Goal: Ask a question

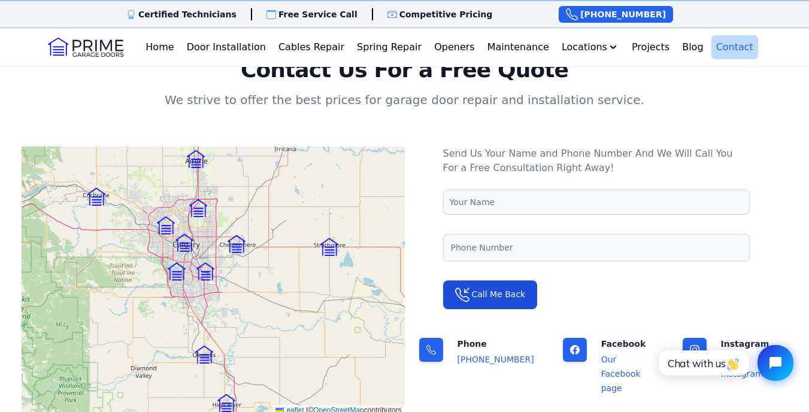
scroll to position [72, 0]
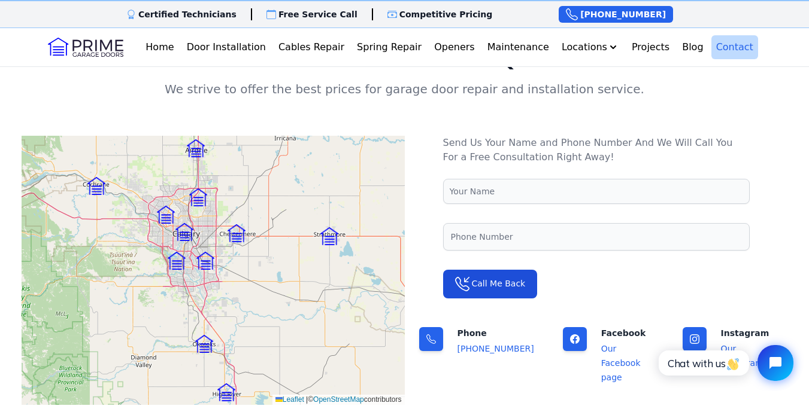
click at [195, 214] on div "Leaflet | © OpenStreetMap contributors" at bounding box center [213, 270] width 383 height 269
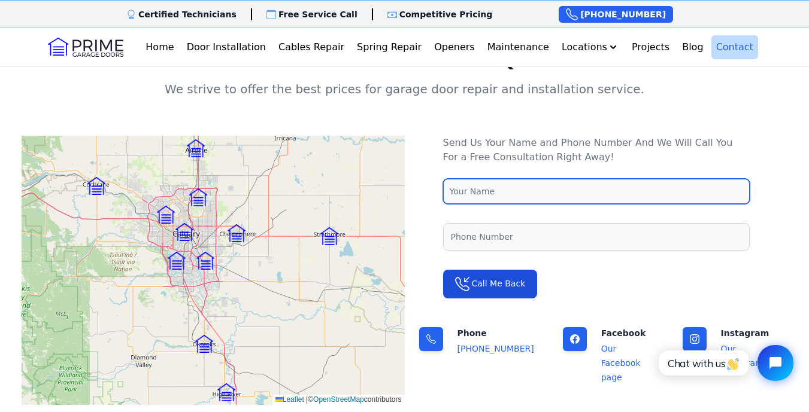
click at [457, 193] on input "text" at bounding box center [596, 191] width 306 height 25
type input "[PERSON_NAME]"
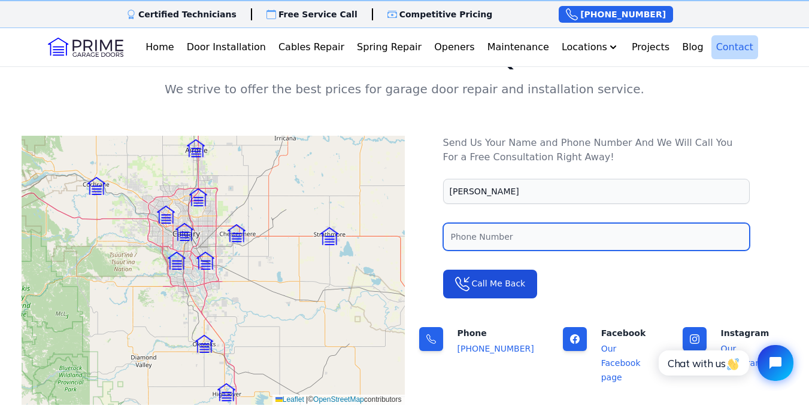
click at [453, 234] on input "tel" at bounding box center [596, 237] width 306 height 28
type input "14035542800"
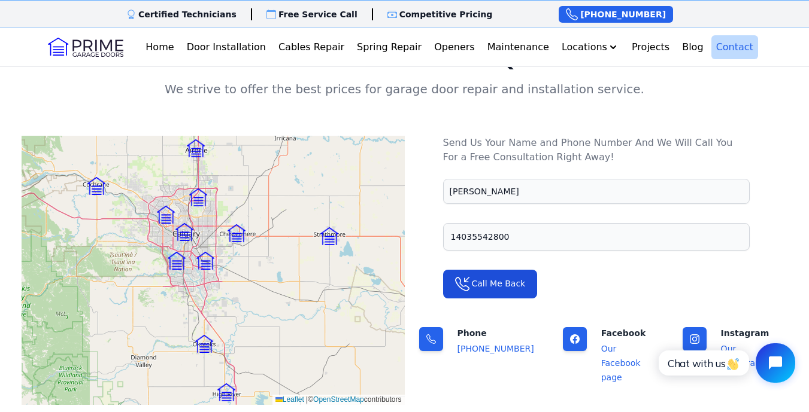
click at [773, 363] on icon "Open chat widget" at bounding box center [782, 363] width 19 height 19
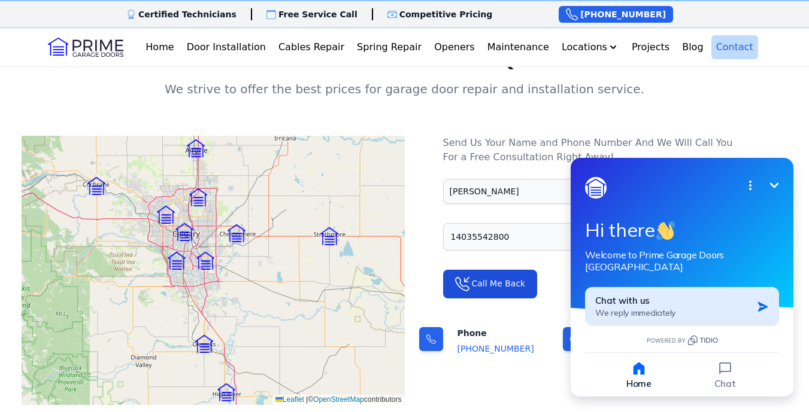
click at [763, 302] on icon "button" at bounding box center [763, 307] width 10 height 10
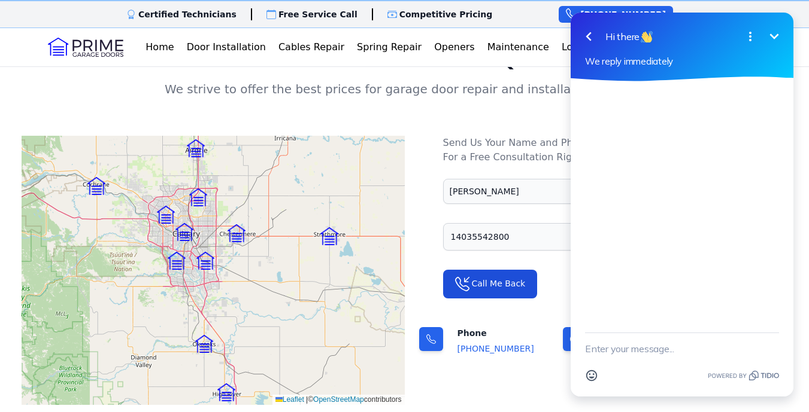
click at [584, 98] on div at bounding box center [681, 206] width 223 height 251
click at [584, 35] on icon "button" at bounding box center [588, 36] width 14 height 14
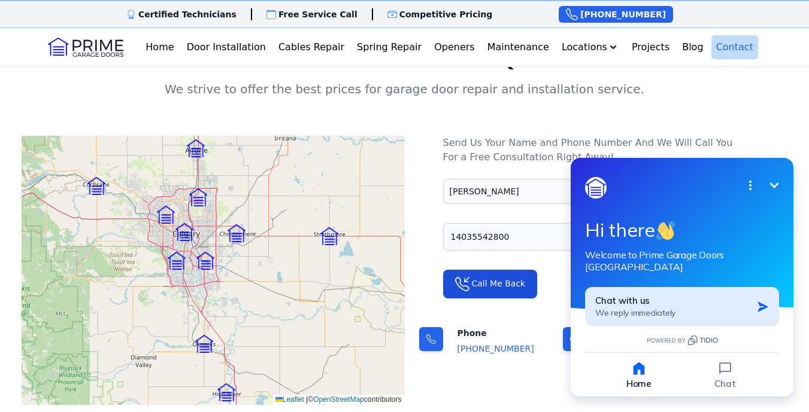
click at [700, 297] on div "Chat with us We reply immediately" at bounding box center [673, 306] width 157 height 23
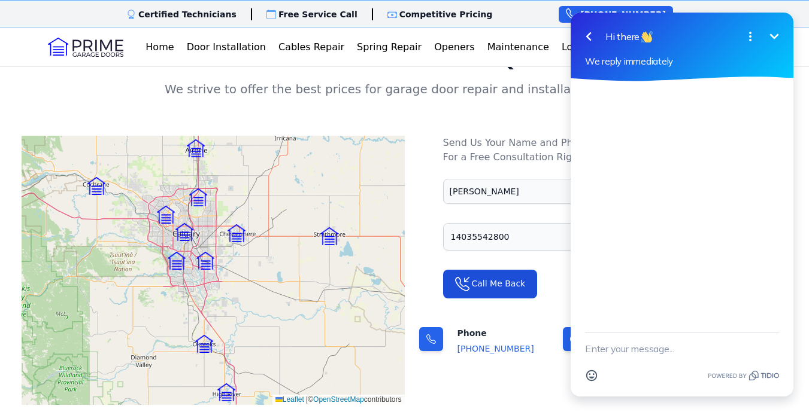
click at [610, 349] on textarea "New message" at bounding box center [682, 348] width 194 height 31
type textarea "i"
click at [615, 351] on textarea "aaaaaamy garage door was" at bounding box center [667, 348] width 164 height 31
click at [618, 348] on textarea "aaaaaamy garage door was" at bounding box center [667, 348] width 164 height 31
click at [683, 353] on textarea "my garage door was" at bounding box center [667, 348] width 164 height 31
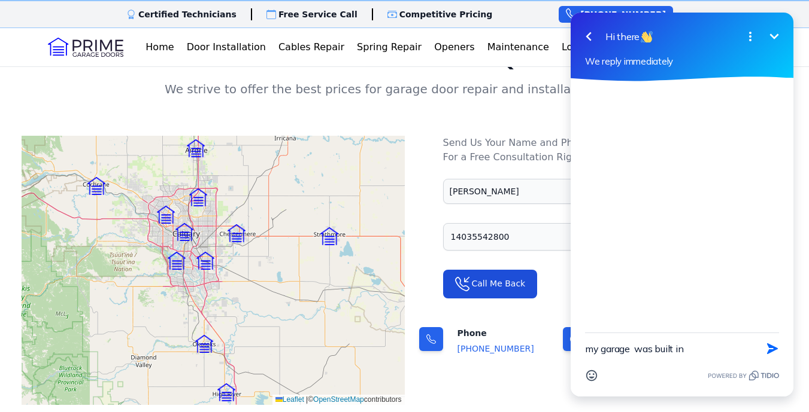
drag, startPoint x: 653, startPoint y: 344, endPoint x: 691, endPoint y: 350, distance: 38.8
click at [696, 350] on textarea "my garage was built in" at bounding box center [667, 348] width 164 height 31
type textarea "my garage was built in [DATE]"
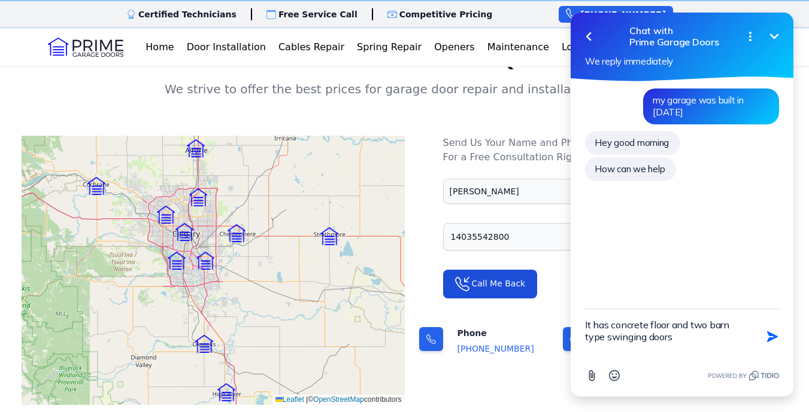
type textarea "It has concrete floor and two barn type swinging doors."
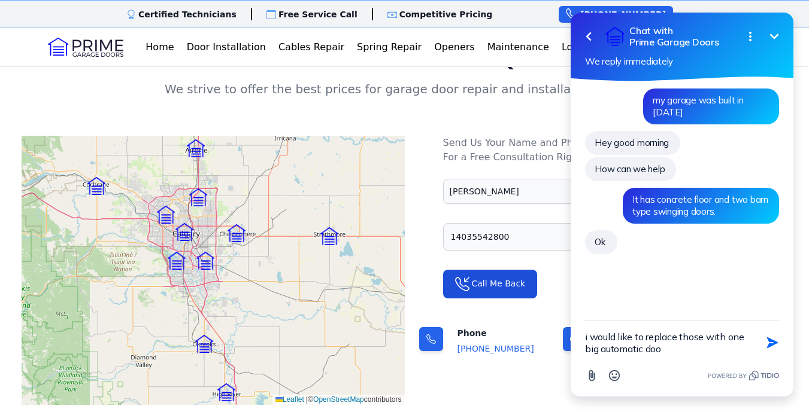
type textarea "i would like to replace those with one big automatic door"
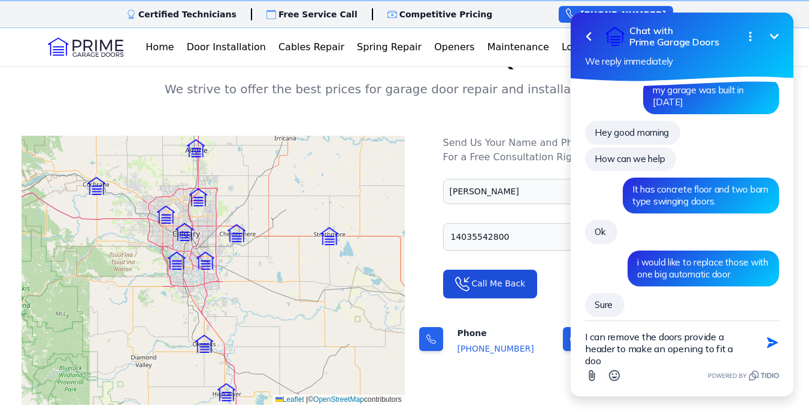
scroll to position [22, 0]
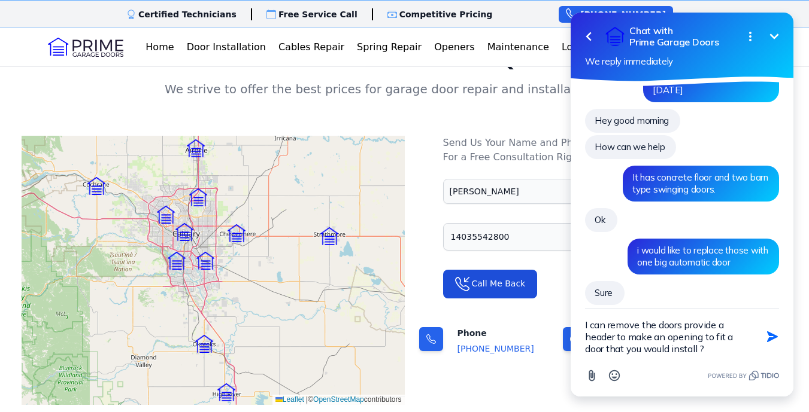
click at [681, 325] on textarea "I can remove the doors provide a header to make an opening to fit a door that y…" at bounding box center [667, 336] width 164 height 55
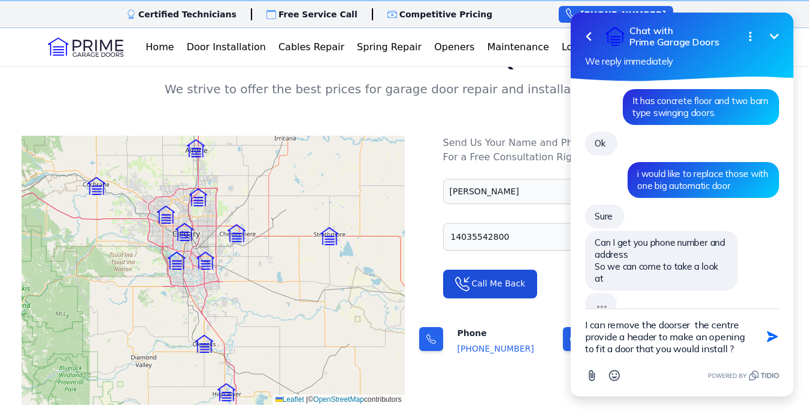
scroll to position [72, 0]
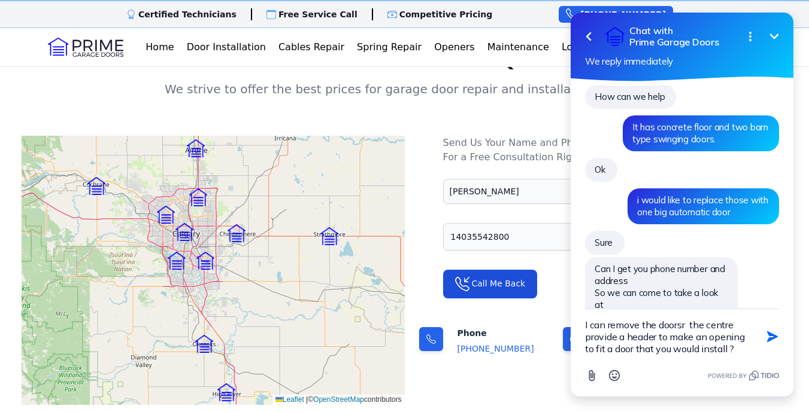
click at [684, 326] on textarea "I can remove the doorsr the centre provide a header to make an opening to fit a…" at bounding box center [667, 336] width 164 height 55
click at [732, 322] on textarea "I can remove the doors the centre provide a header to make an opening to fit a …" at bounding box center [667, 336] width 164 height 55
type textarea "I can remove the doors the centre support provide a header to make an opening t…"
click at [774, 337] on icon "button" at bounding box center [772, 337] width 11 height 11
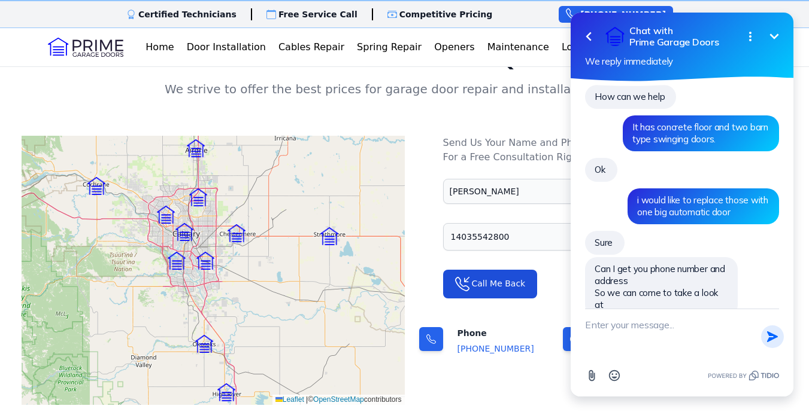
scroll to position [115, 0]
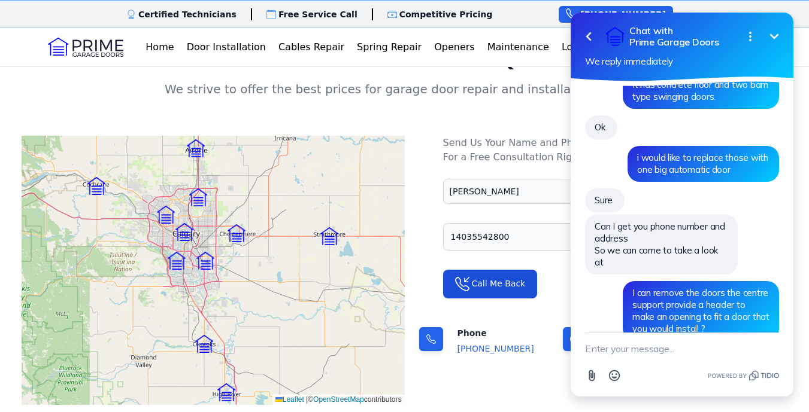
click at [593, 347] on textarea "New message" at bounding box center [682, 348] width 194 height 31
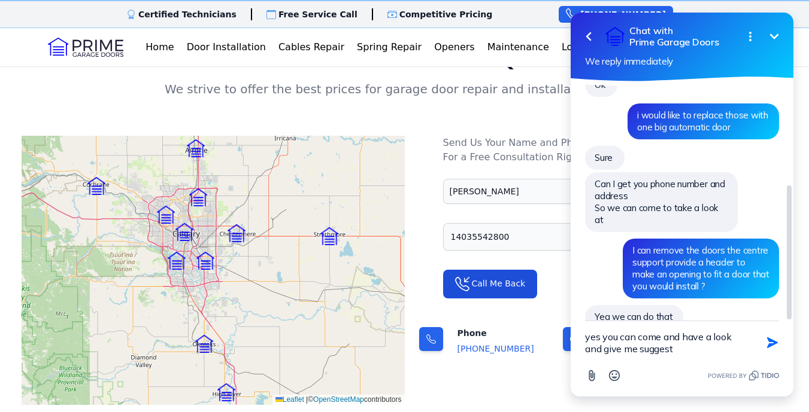
scroll to position [184, 0]
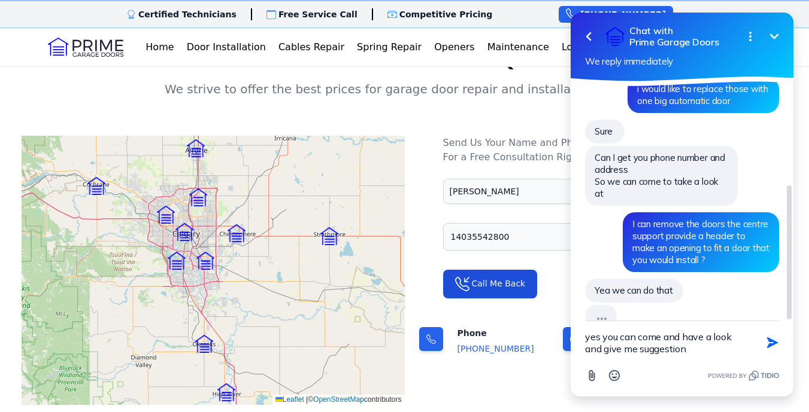
type textarea "yes you can come and have a look and give me suggestions"
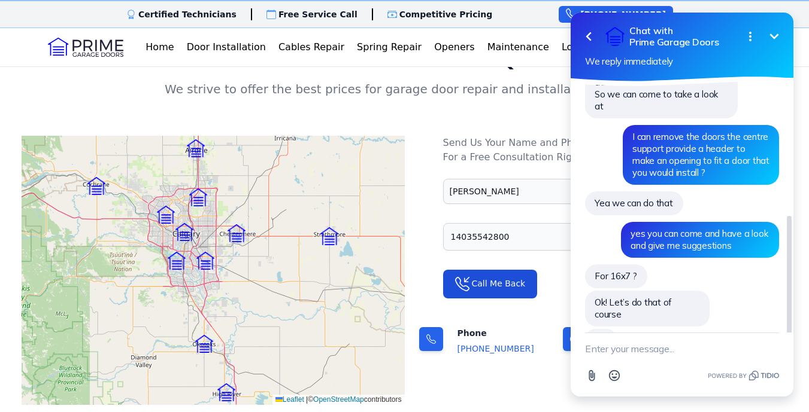
scroll to position [245, 0]
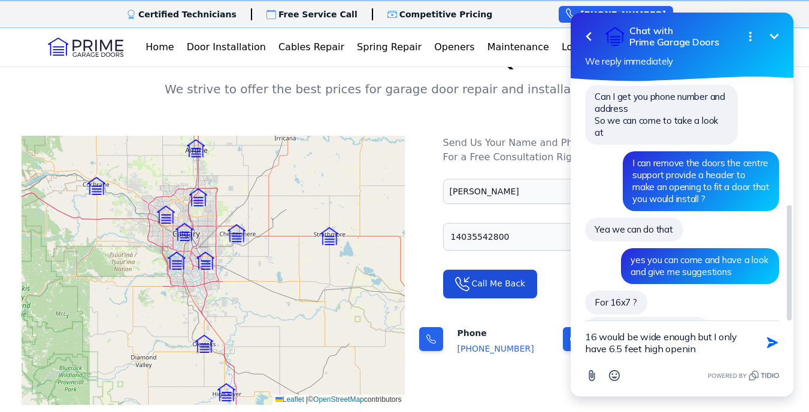
type textarea "16 would be wide enough but I only have 6.5 feet high opening"
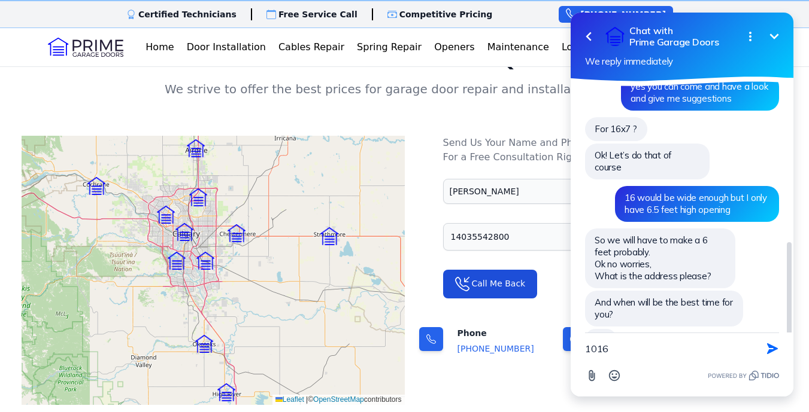
scroll to position [392, 0]
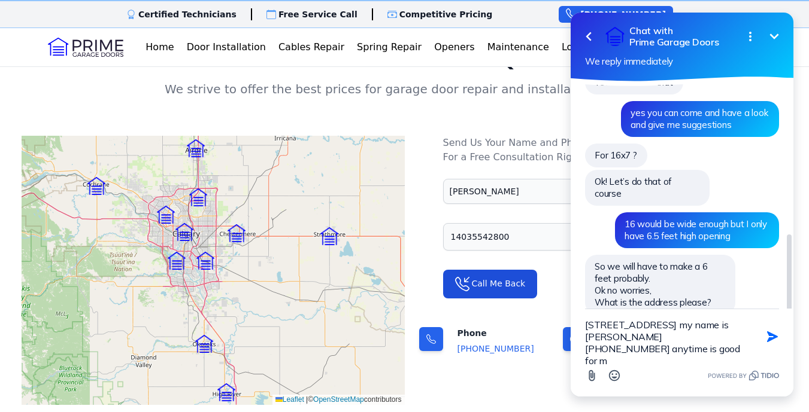
type textarea "[STREET_ADDRESS] my name is [PERSON_NAME] [PHONE_NUMBER] anytime is good for me"
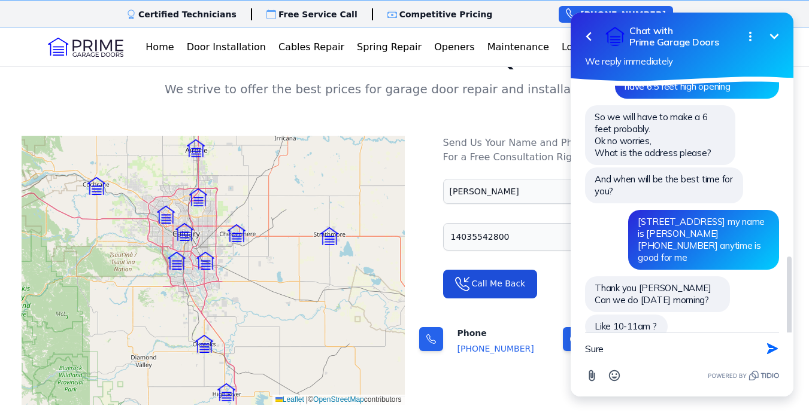
scroll to position [515, 0]
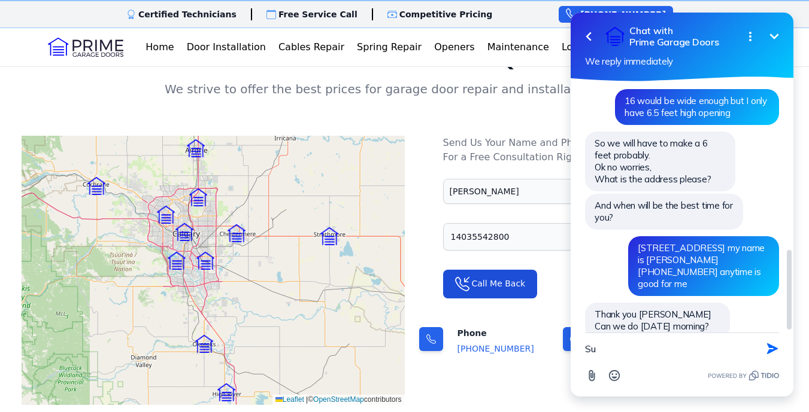
type textarea "S"
type textarea "Sure give me a call I'll see you then Thanks"
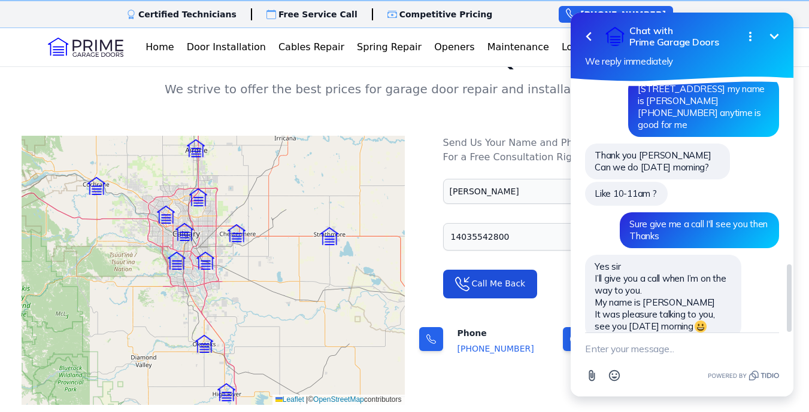
scroll to position [648, 0]
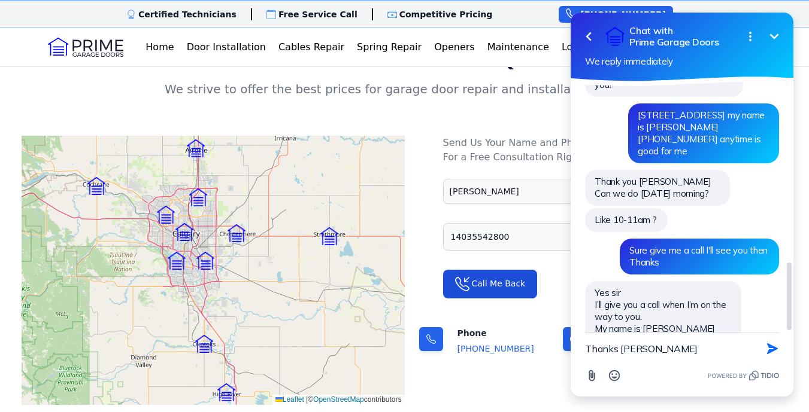
type textarea "Thanks [PERSON_NAME]"
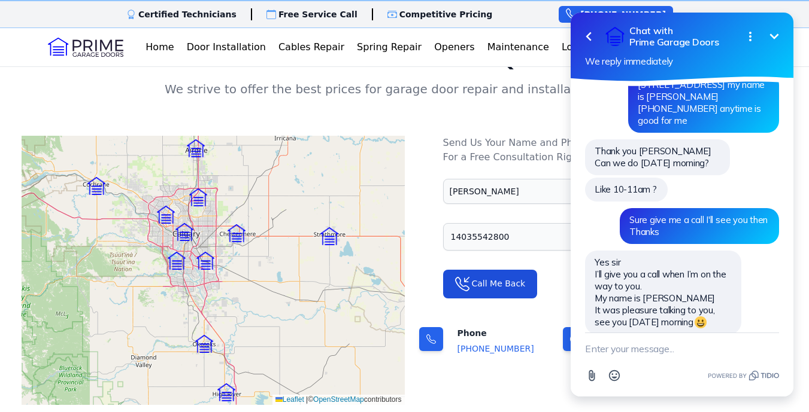
scroll to position [0, 0]
